Goal: Information Seeking & Learning: Learn about a topic

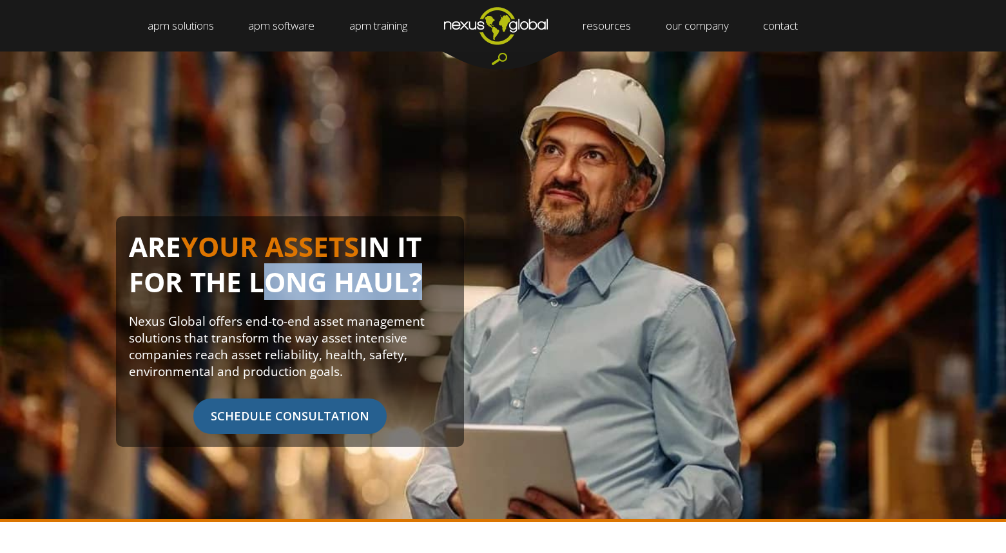
drag, startPoint x: 247, startPoint y: 276, endPoint x: 409, endPoint y: 283, distance: 161.9
click at [409, 283] on h1 "ARE YOUR ASSETS IN IT FOR THE LONG HAUL?" at bounding box center [290, 271] width 322 height 84
click at [350, 284] on h1 "ARE YOUR ASSETS IN IT FOR THE LONG HAUL?" at bounding box center [290, 271] width 322 height 84
click at [280, 280] on h1 "ARE YOUR ASSETS IN IT FOR THE LONG HAUL?" at bounding box center [290, 271] width 322 height 84
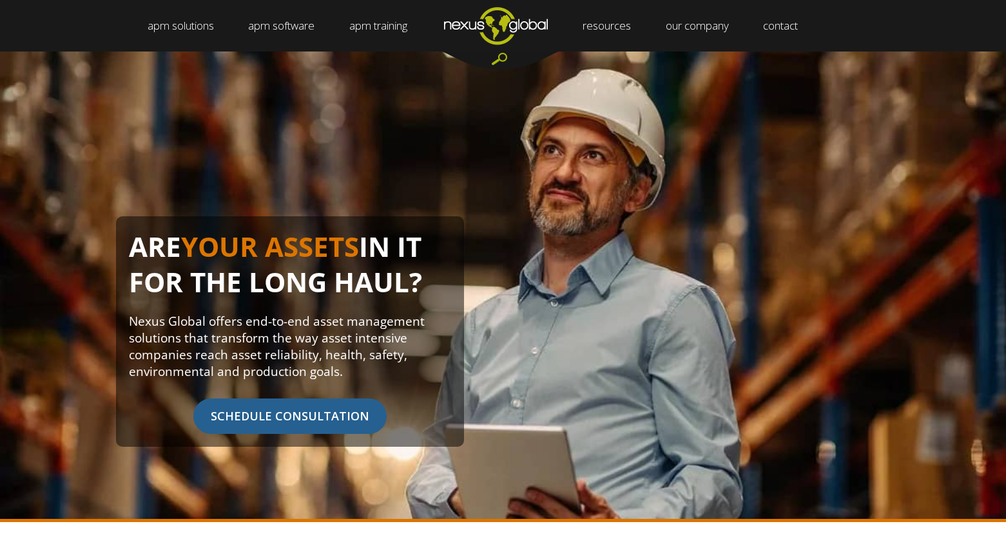
click at [382, 285] on h1 "ARE YOUR ASSETS IN IT FOR THE LONG HAUL?" at bounding box center [290, 271] width 322 height 84
click at [216, 335] on p "Nexus Global offers end-to-end asset management solutions that transform the wa…" at bounding box center [290, 346] width 322 height 67
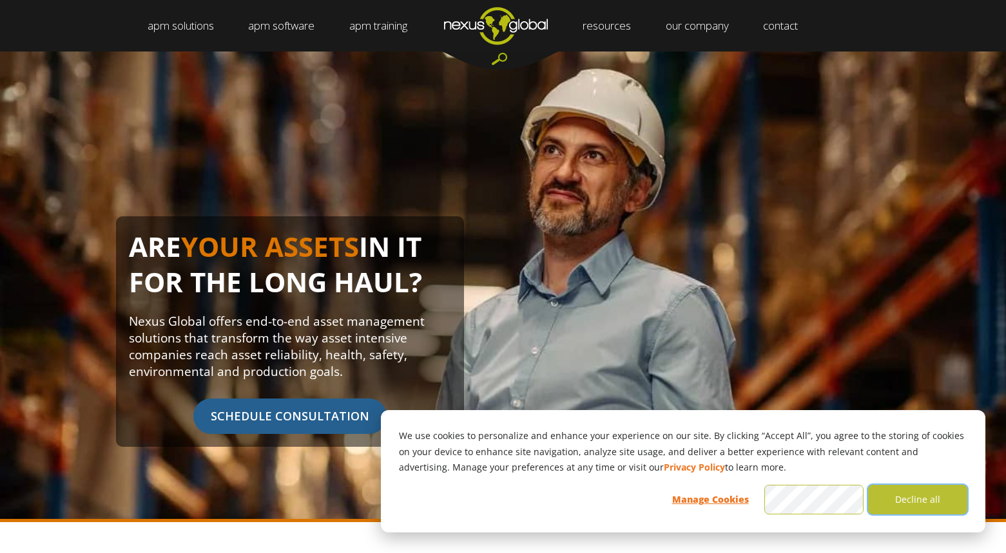
click at [886, 507] on button "Decline all" at bounding box center [917, 500] width 99 height 30
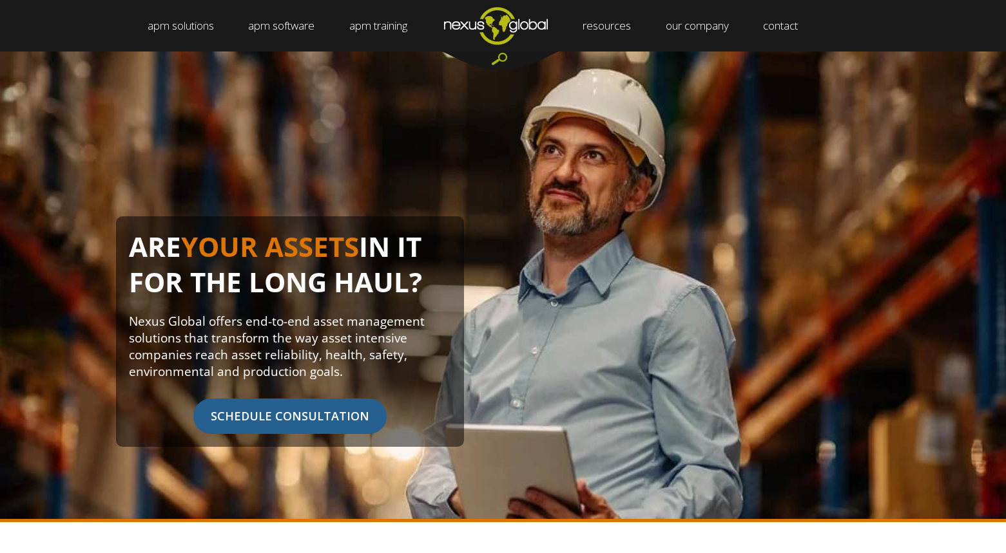
click at [374, 341] on p "Nexus Global offers end-to-end asset management solutions that transform the wa…" at bounding box center [290, 346] width 322 height 67
click at [329, 349] on p "Nexus Global offers end-to-end asset management solutions that transform the wa…" at bounding box center [290, 346] width 322 height 67
click at [356, 338] on p "Nexus Global offers end-to-end asset management solutions that transform the wa…" at bounding box center [290, 346] width 322 height 67
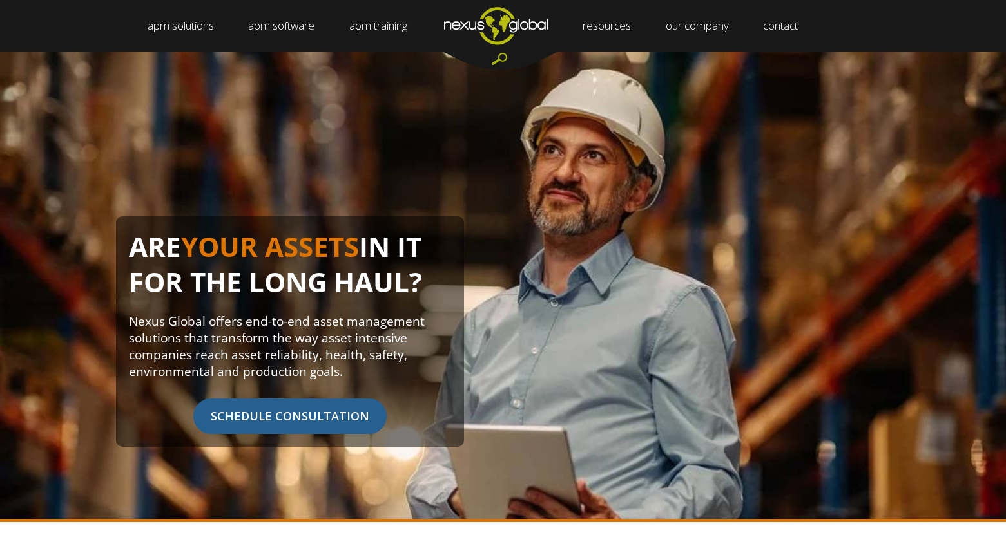
click at [201, 371] on p "Nexus Global offers end-to-end asset management solutions that transform the wa…" at bounding box center [290, 346] width 322 height 67
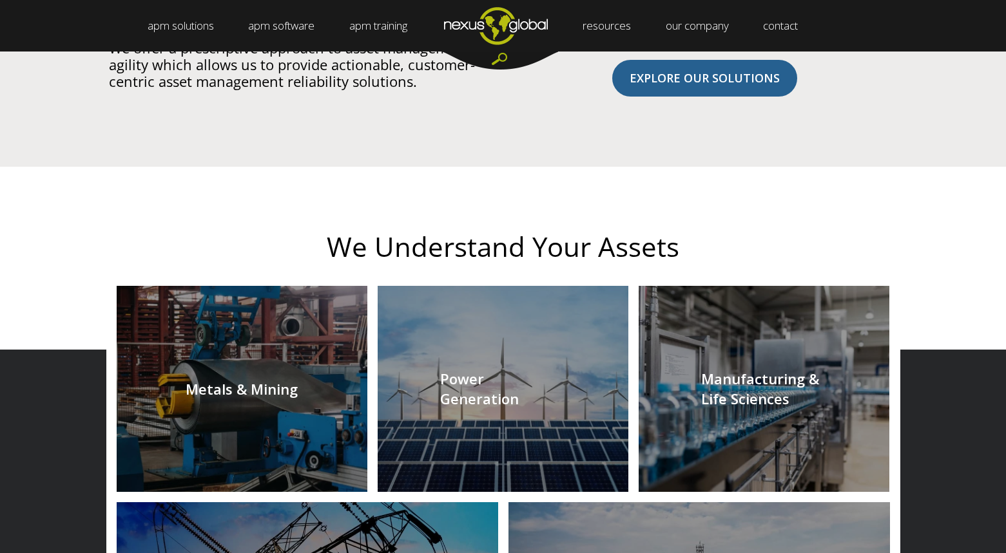
scroll to position [1160, 0]
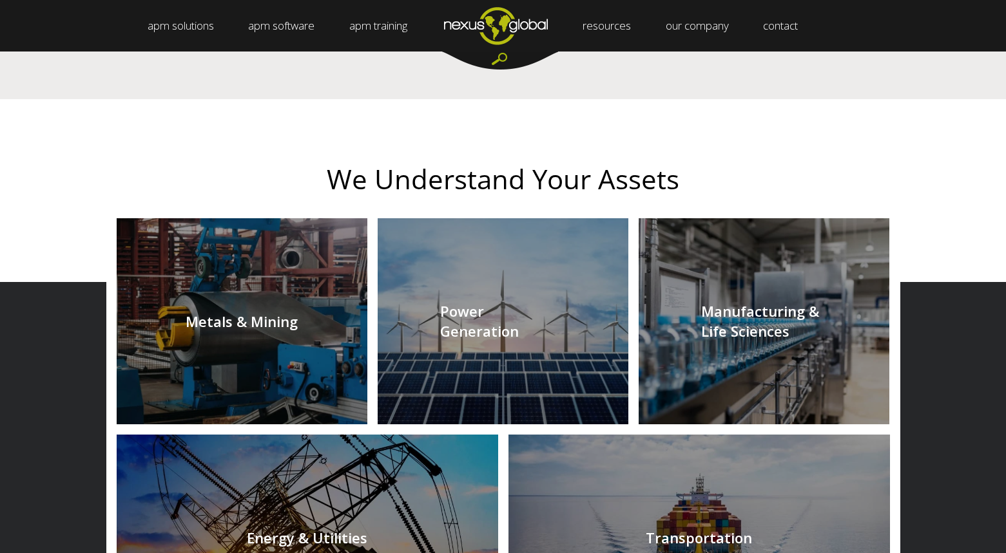
click at [231, 335] on link at bounding box center [242, 321] width 251 height 206
click at [429, 319] on link at bounding box center [503, 321] width 251 height 206
click at [707, 327] on link at bounding box center [763, 321] width 251 height 206
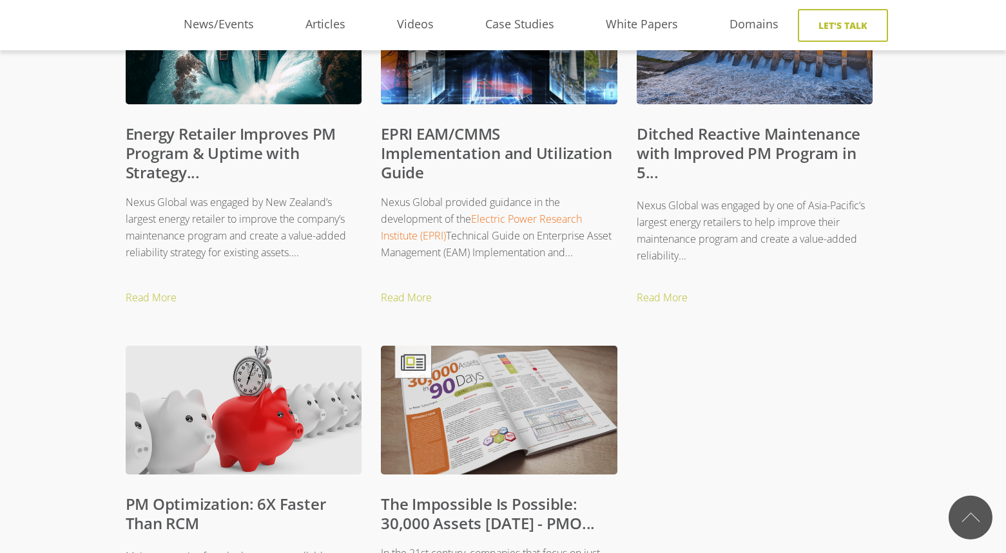
scroll to position [837, 0]
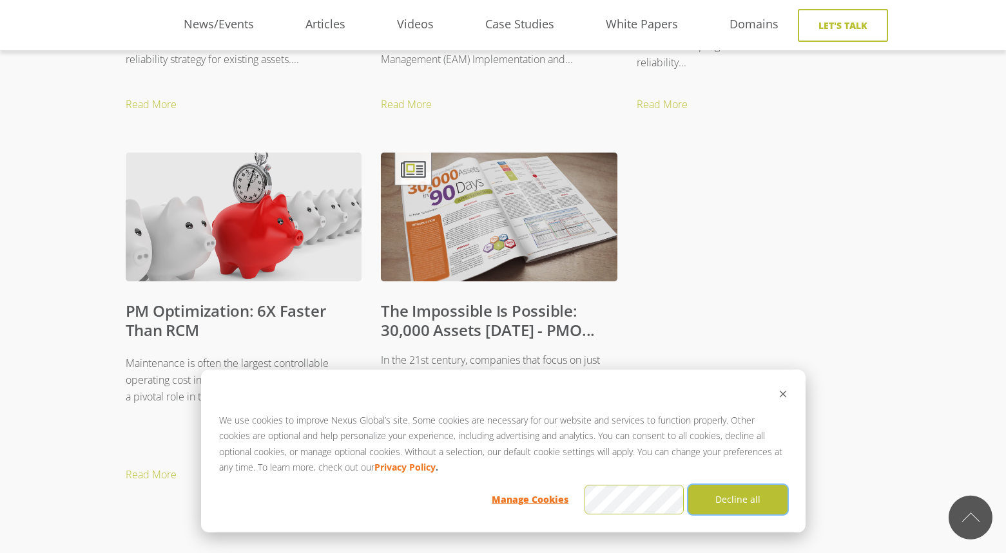
click at [719, 492] on button "Decline all" at bounding box center [737, 500] width 99 height 30
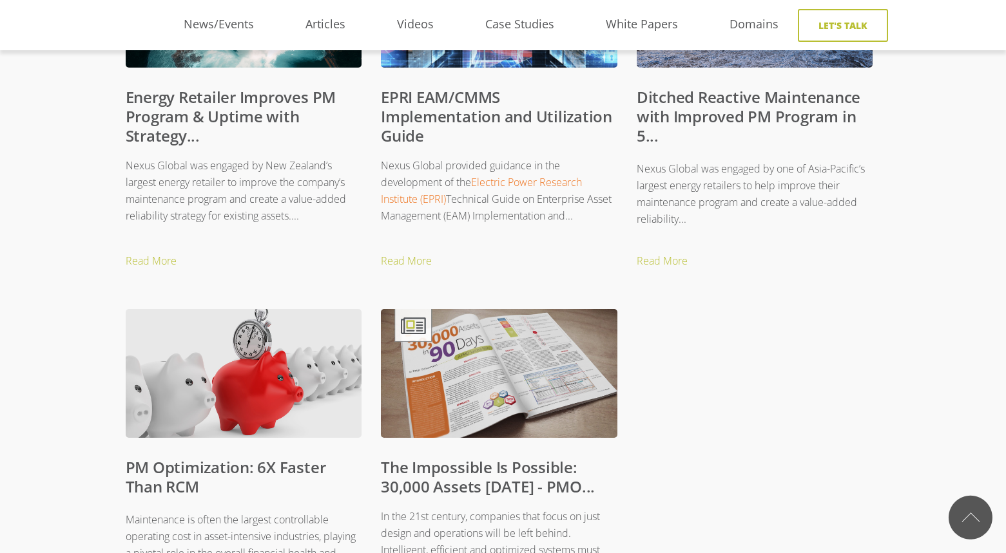
scroll to position [166, 0]
